Goal: Task Accomplishment & Management: Manage account settings

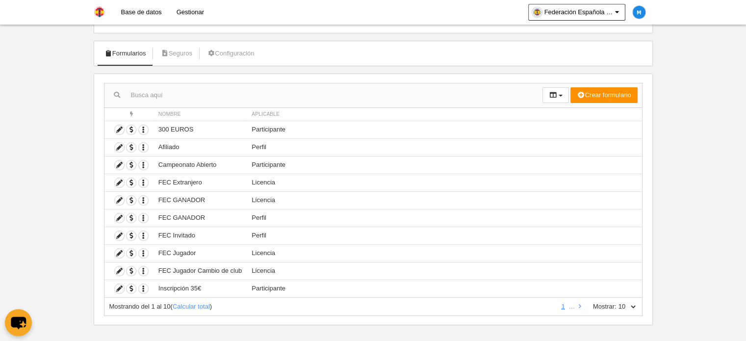
scroll to position [43, 0]
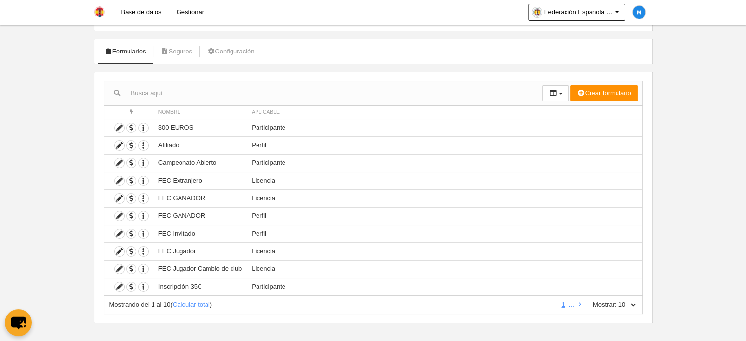
click at [624, 296] on div "Mostrando del 1 al 10 ( Calcular total ) 1 … Mostrar: 10 25 50 100 500" at bounding box center [373, 305] width 539 height 18
click at [620, 305] on select "10 25 50 100 500" at bounding box center [627, 304] width 21 height 9
select select "50"
click at [617, 300] on select "10 25 50 100 500" at bounding box center [627, 304] width 21 height 9
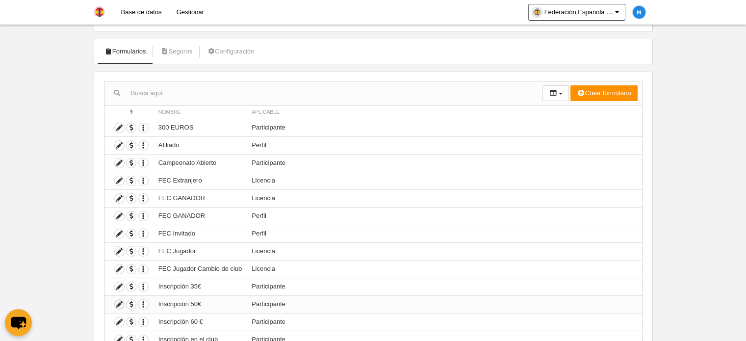
click at [118, 303] on icon at bounding box center [119, 304] width 9 height 9
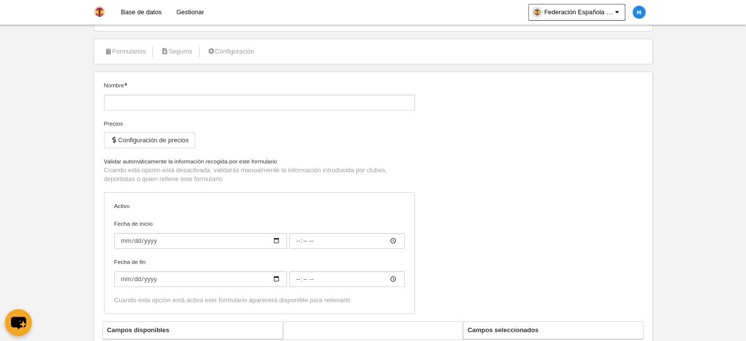
type input "Inscripción 50€"
checkbox input "true"
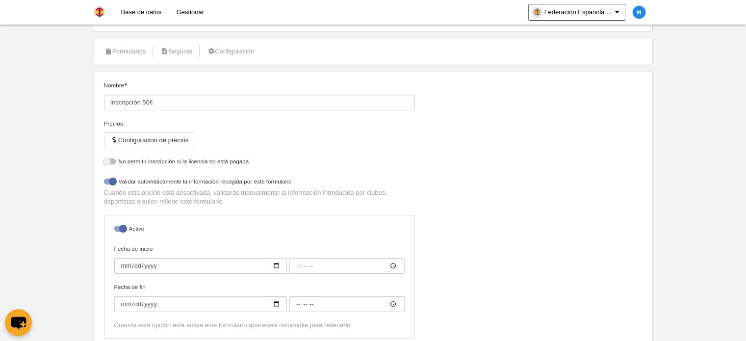
select select "selected"
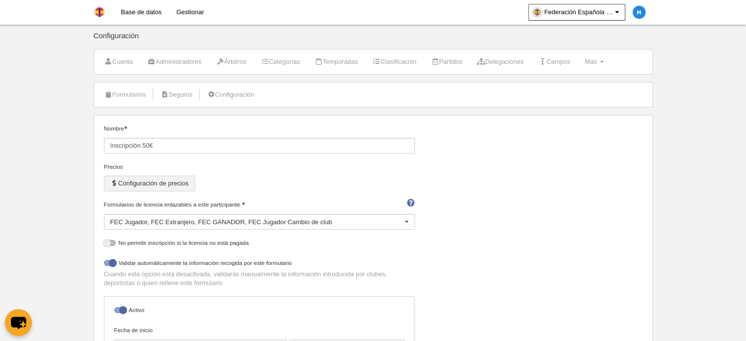
click at [158, 181] on button "Configuración de precios" at bounding box center [149, 184] width 91 height 16
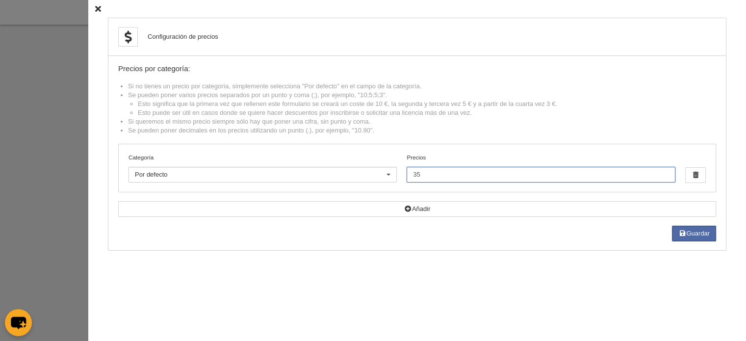
click at [420, 172] on input "35" at bounding box center [541, 175] width 268 height 16
type input "3"
type input "50"
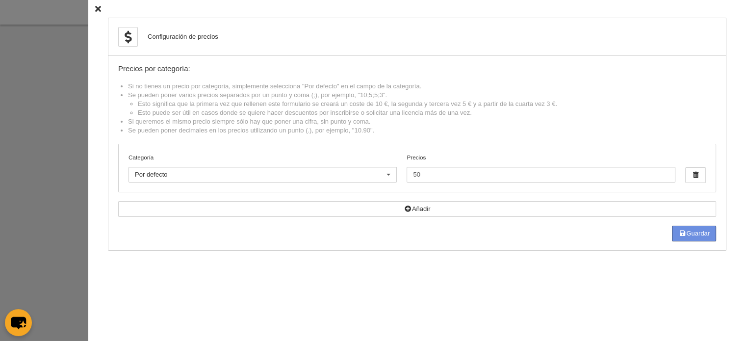
click at [700, 231] on button "Guardar" at bounding box center [694, 234] width 44 height 16
click at [699, 227] on button "Guardar" at bounding box center [694, 234] width 44 height 16
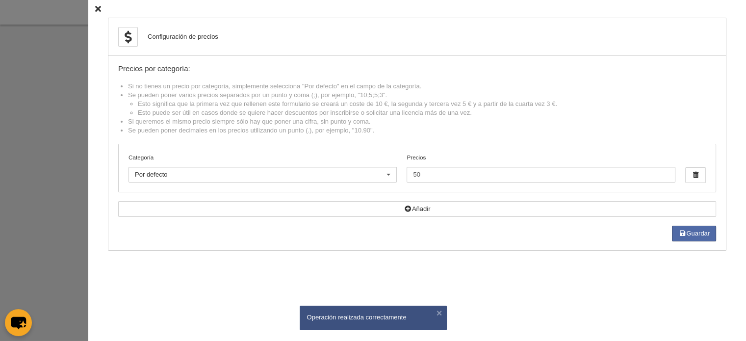
click at [95, 9] on icon at bounding box center [98, 9] width 6 height 6
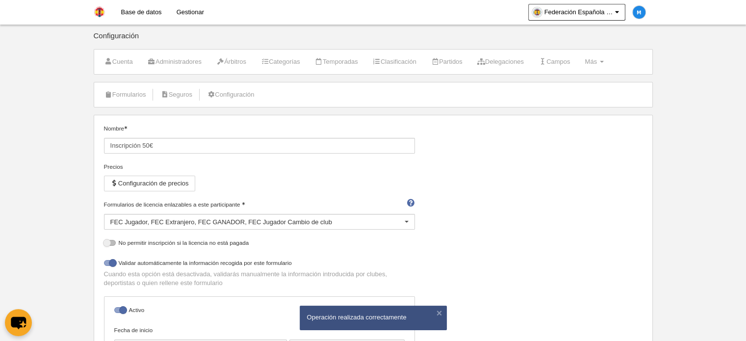
click at [182, 12] on link "Gestionar" at bounding box center [190, 12] width 42 height 25
